Goal: Entertainment & Leisure: Consume media (video, audio)

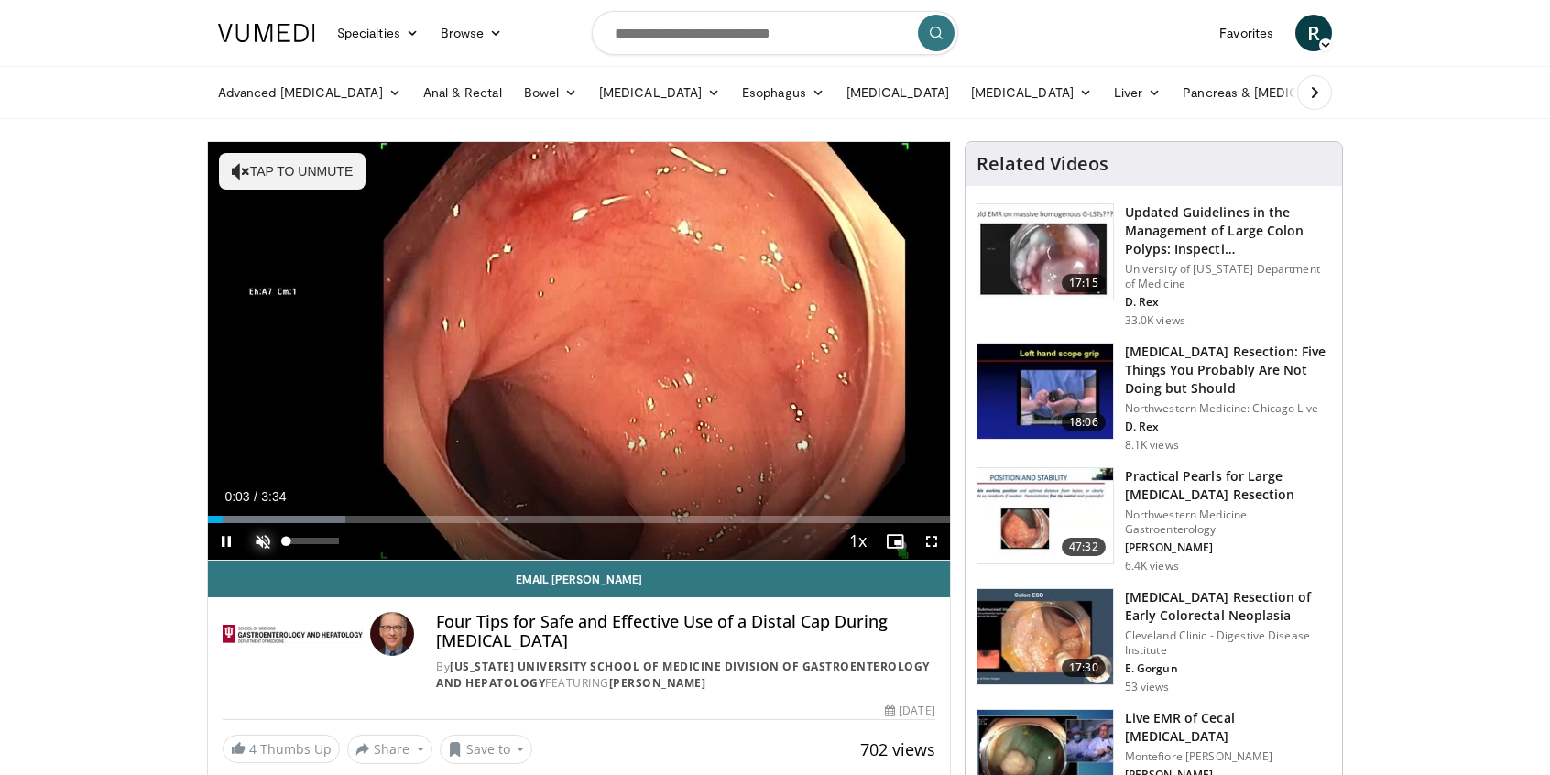
click at [272, 545] on span "Video Player" at bounding box center [263, 541] width 37 height 37
click at [932, 545] on span "Video Player" at bounding box center [931, 541] width 37 height 37
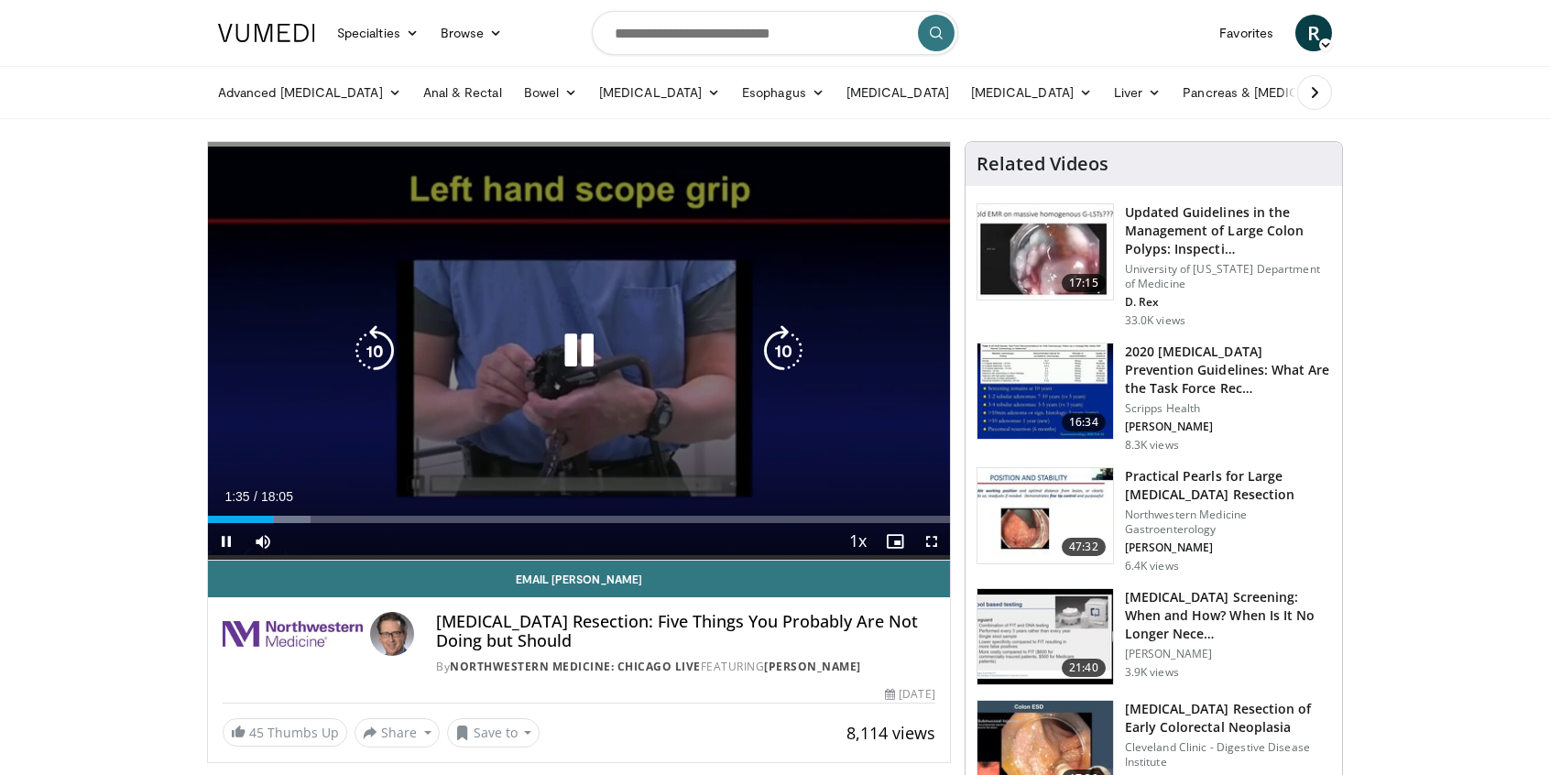
click at [578, 347] on icon "Video Player" at bounding box center [578, 350] width 51 height 51
click at [574, 342] on icon "Video Player" at bounding box center [578, 350] width 51 height 51
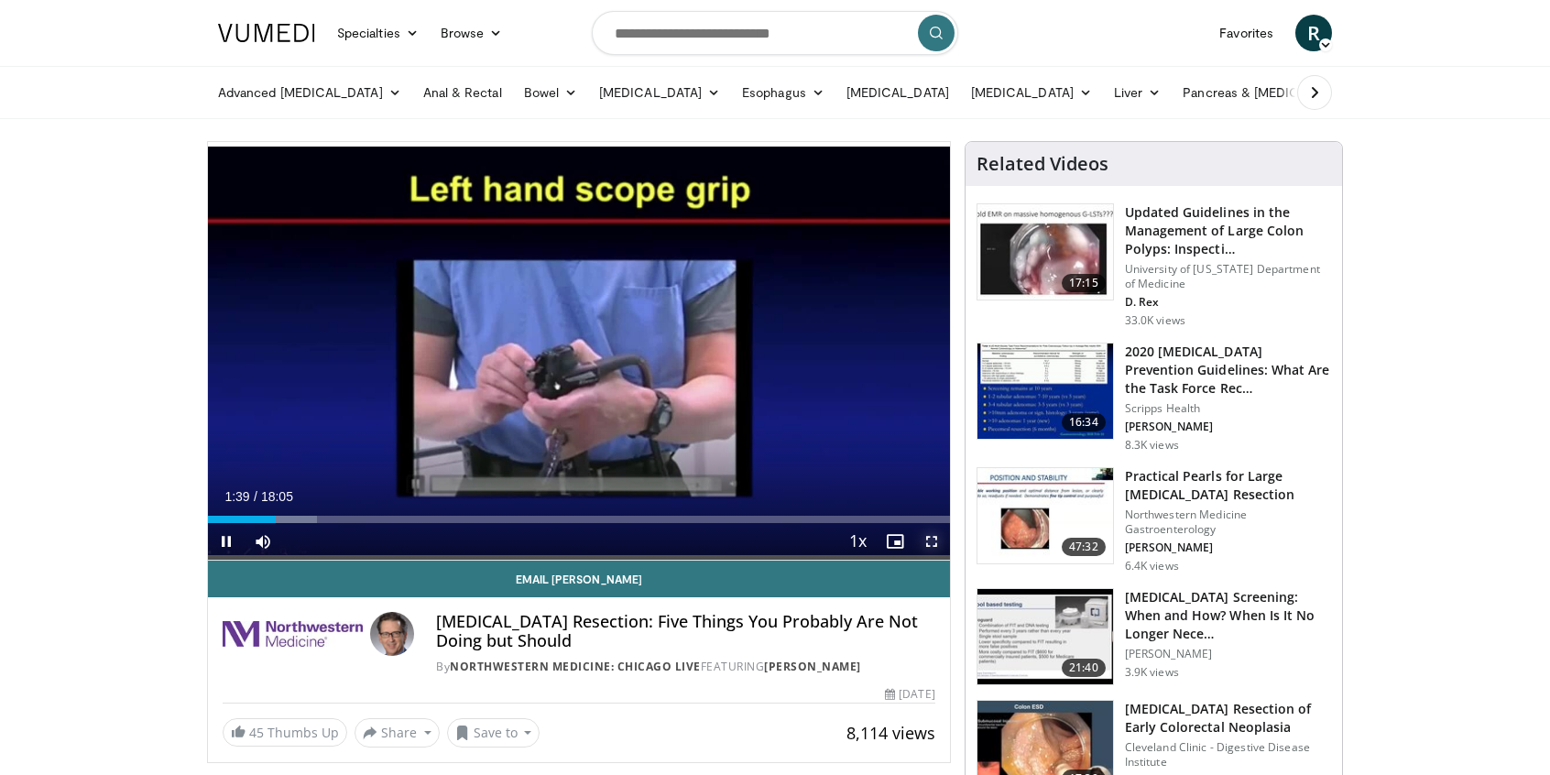
click at [934, 541] on span "Video Player" at bounding box center [931, 541] width 37 height 37
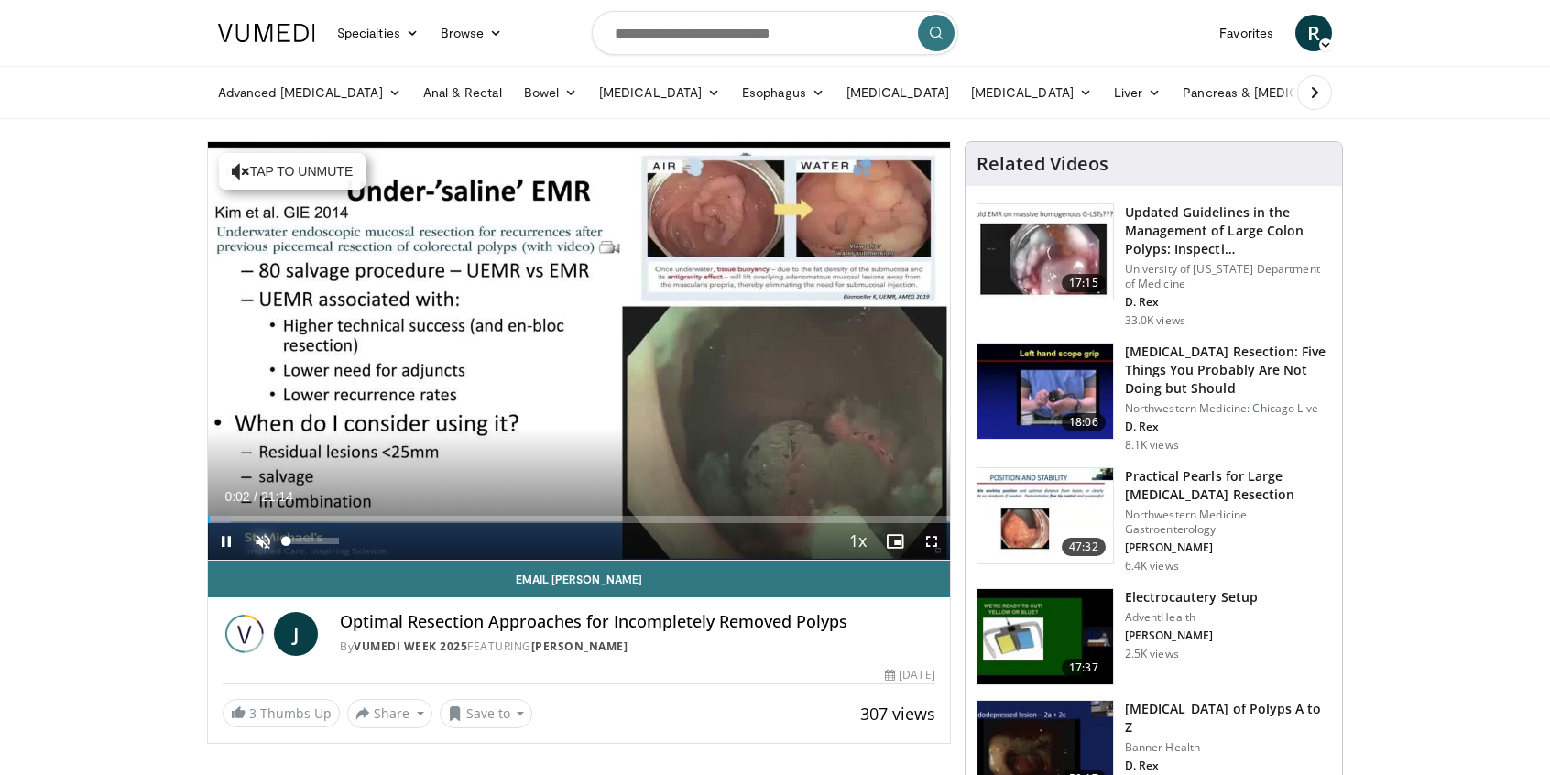
click at [268, 538] on span "Video Player" at bounding box center [263, 541] width 37 height 37
click at [929, 535] on span "Video Player" at bounding box center [931, 541] width 37 height 37
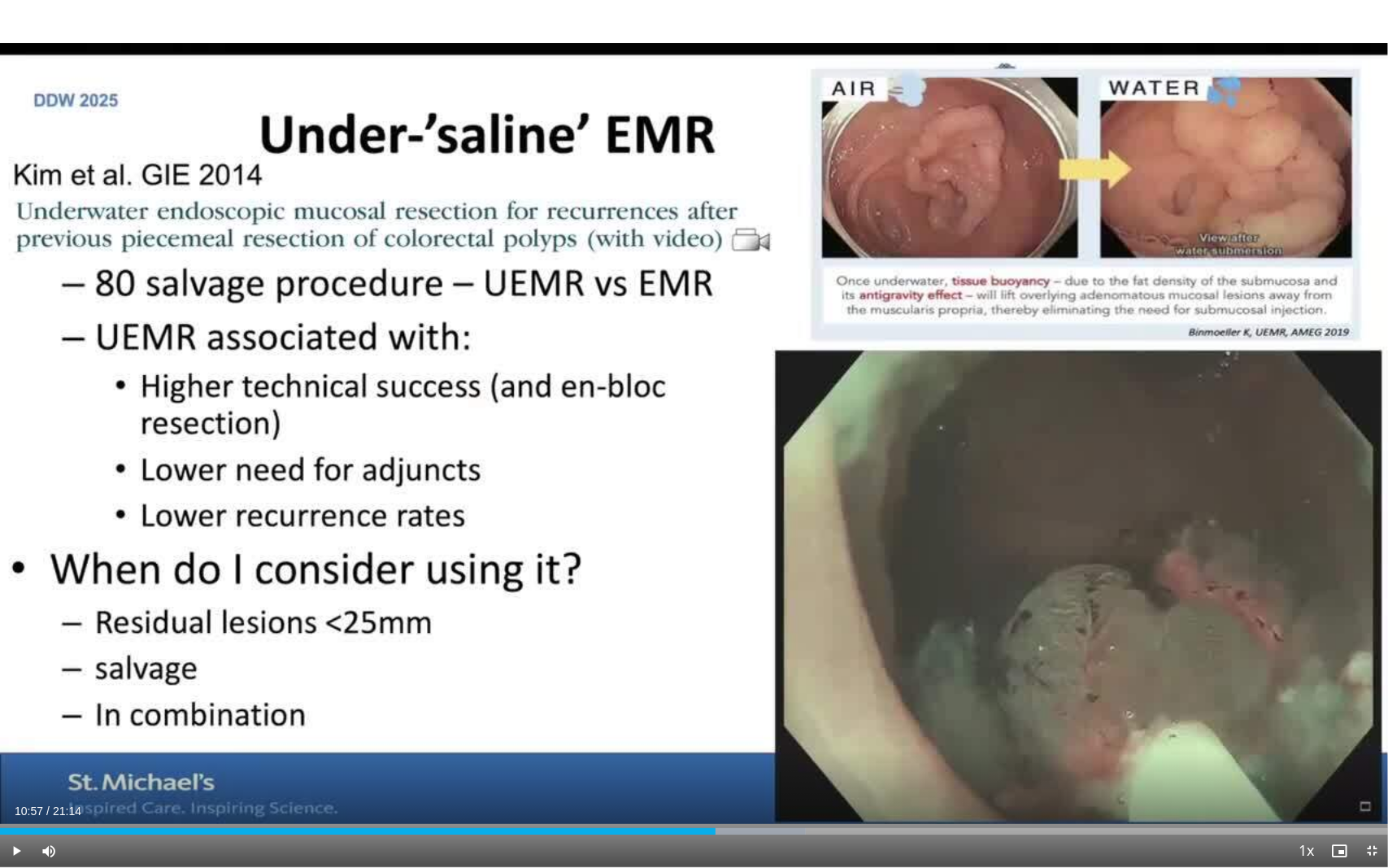
drag, startPoint x: 733, startPoint y: 834, endPoint x: 715, endPoint y: 834, distance: 18.0
click at [715, 687] on div "Current Time 10:57 / Duration 21:14 Play Skip Backward Skip Forward Mute 0% Loa…" at bounding box center [694, 850] width 1388 height 33
